Goal: Information Seeking & Learning: Learn about a topic

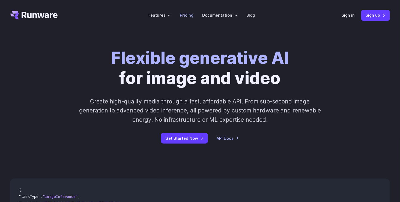
click at [187, 14] on link "Pricing" at bounding box center [187, 15] width 14 height 6
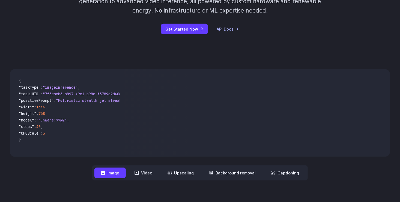
drag, startPoint x: 48, startPoint y: 155, endPoint x: 79, endPoint y: 155, distance: 30.5
click at [96, 156] on div "{ "taskType" : "imageInference" , "taskUUID" : "7f3ebcb6-b897-49e1-b98c-f5789d2…" at bounding box center [67, 112] width 114 height 87
drag, startPoint x: 44, startPoint y: 155, endPoint x: 52, endPoint y: 154, distance: 7.7
click at [52, 154] on div "{ "taskType" : "imageInference" , "taskUUID" : "7f3ebcb6-b897-49e1-b98c-f5789d2…" at bounding box center [67, 112] width 114 height 87
click at [277, 172] on button "Captioning" at bounding box center [284, 172] width 41 height 11
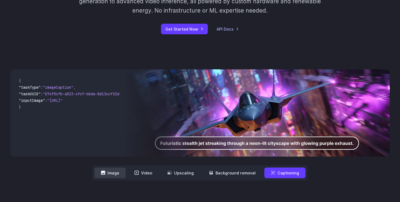
click at [111, 168] on button "Image" at bounding box center [109, 172] width 31 height 11
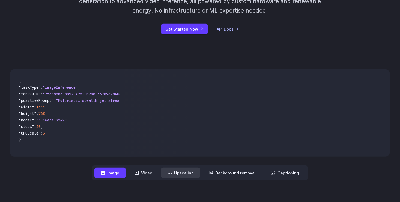
click at [163, 170] on button "Upscaling" at bounding box center [180, 172] width 39 height 11
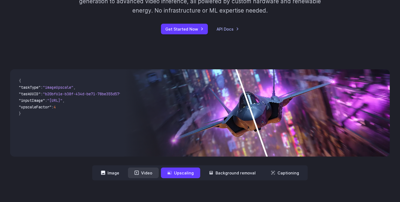
click at [154, 171] on button "Video" at bounding box center [143, 172] width 31 height 11
